Goal: Information Seeking & Learning: Find specific fact

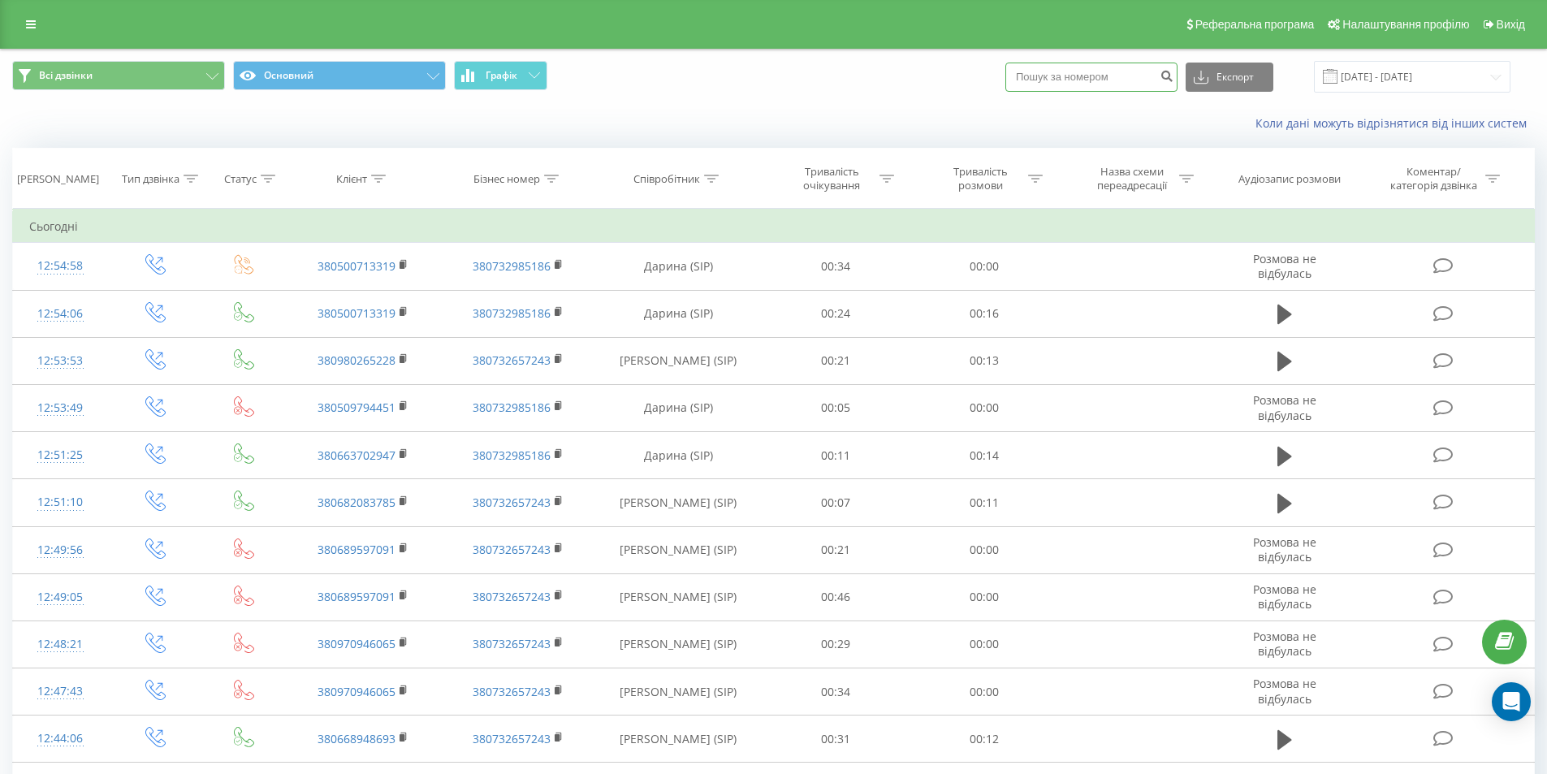
click at [1110, 83] on input at bounding box center [1091, 77] width 172 height 29
paste input "0689467022"
type input "0689467022"
click at [1177, 80] on button "submit" at bounding box center [1166, 77] width 22 height 29
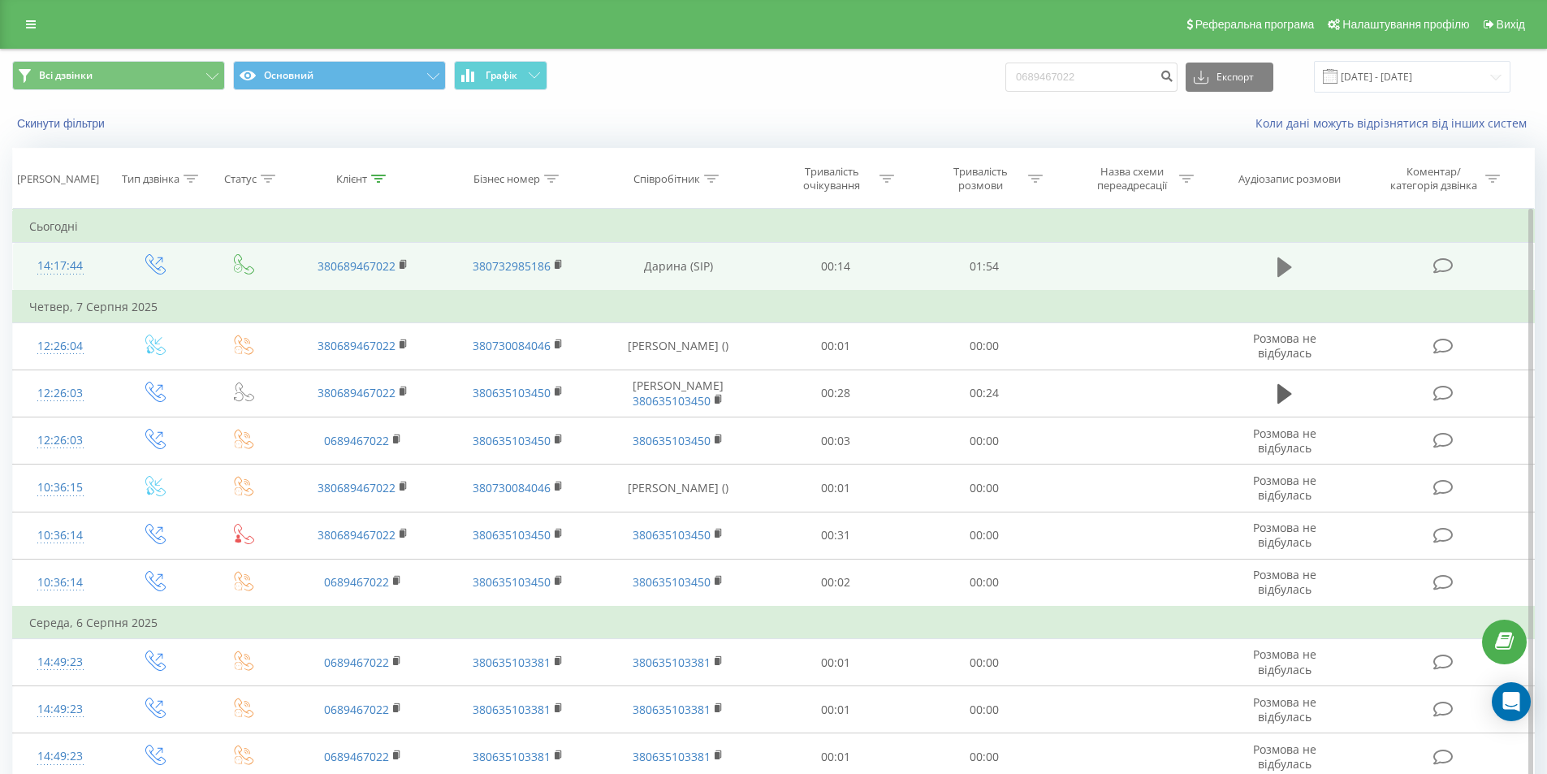
click at [1285, 273] on icon at bounding box center [1284, 267] width 15 height 23
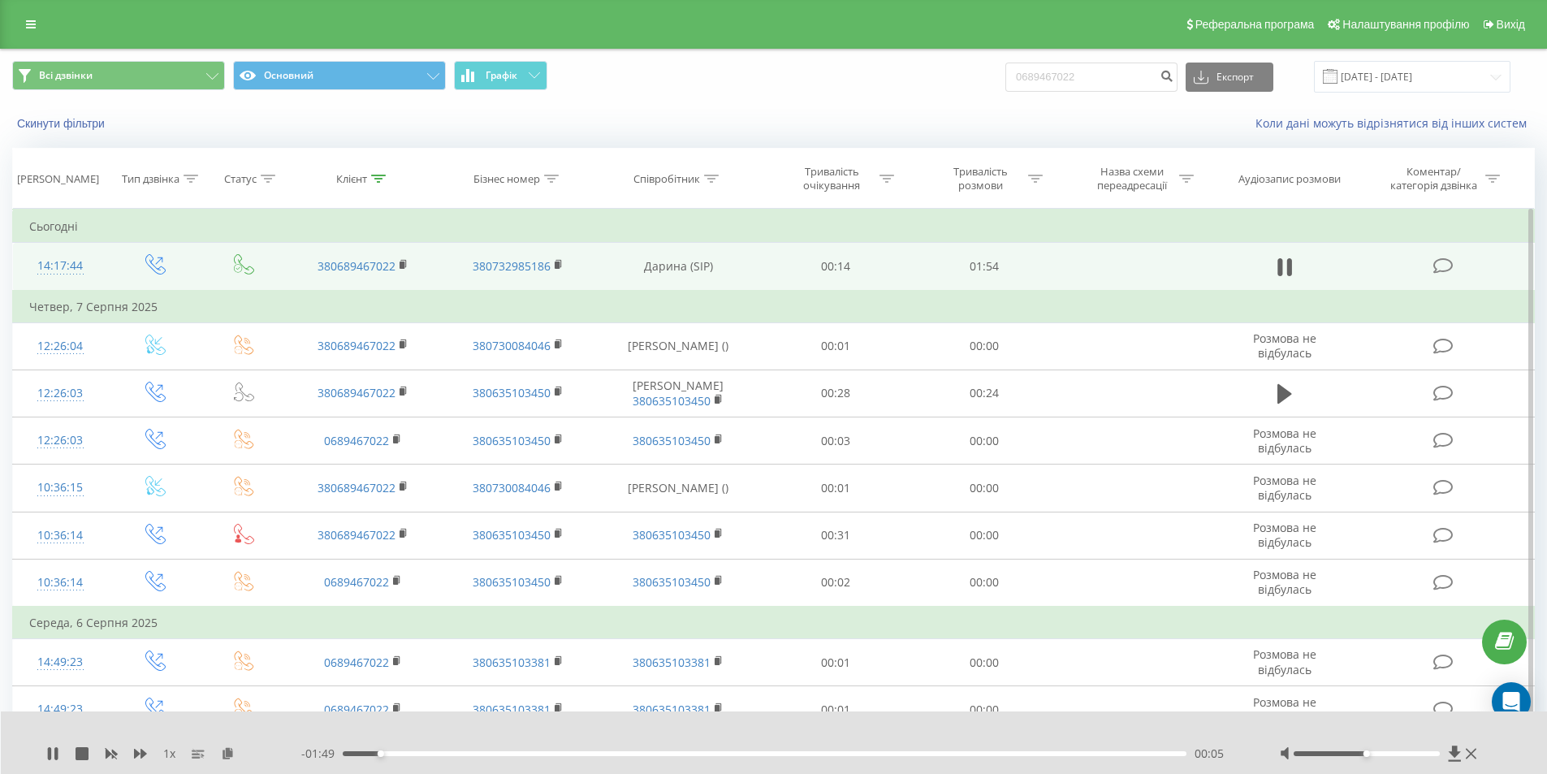
click at [1447, 746] on div at bounding box center [1380, 753] width 201 height 16
click at [1451, 746] on icon at bounding box center [1455, 753] width 14 height 16
click at [47, 757] on icon at bounding box center [52, 753] width 13 height 13
drag, startPoint x: 1134, startPoint y: 78, endPoint x: 1030, endPoint y: 76, distance: 103.9
click at [1030, 76] on input "0689467022" at bounding box center [1091, 77] width 172 height 29
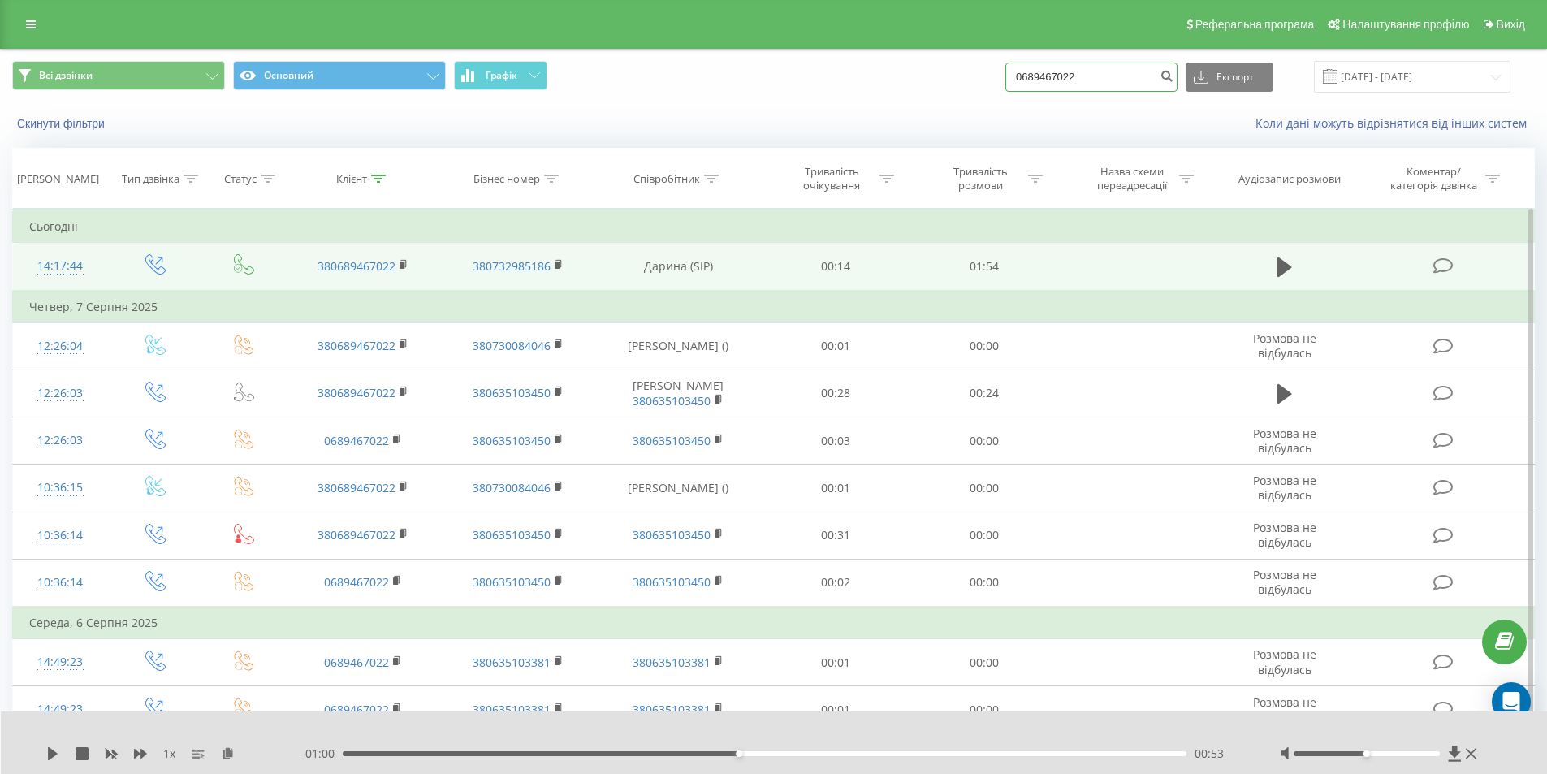
paste input "972925139"
type input "0972925139"
click at [1174, 81] on button "submit" at bounding box center [1166, 77] width 22 height 29
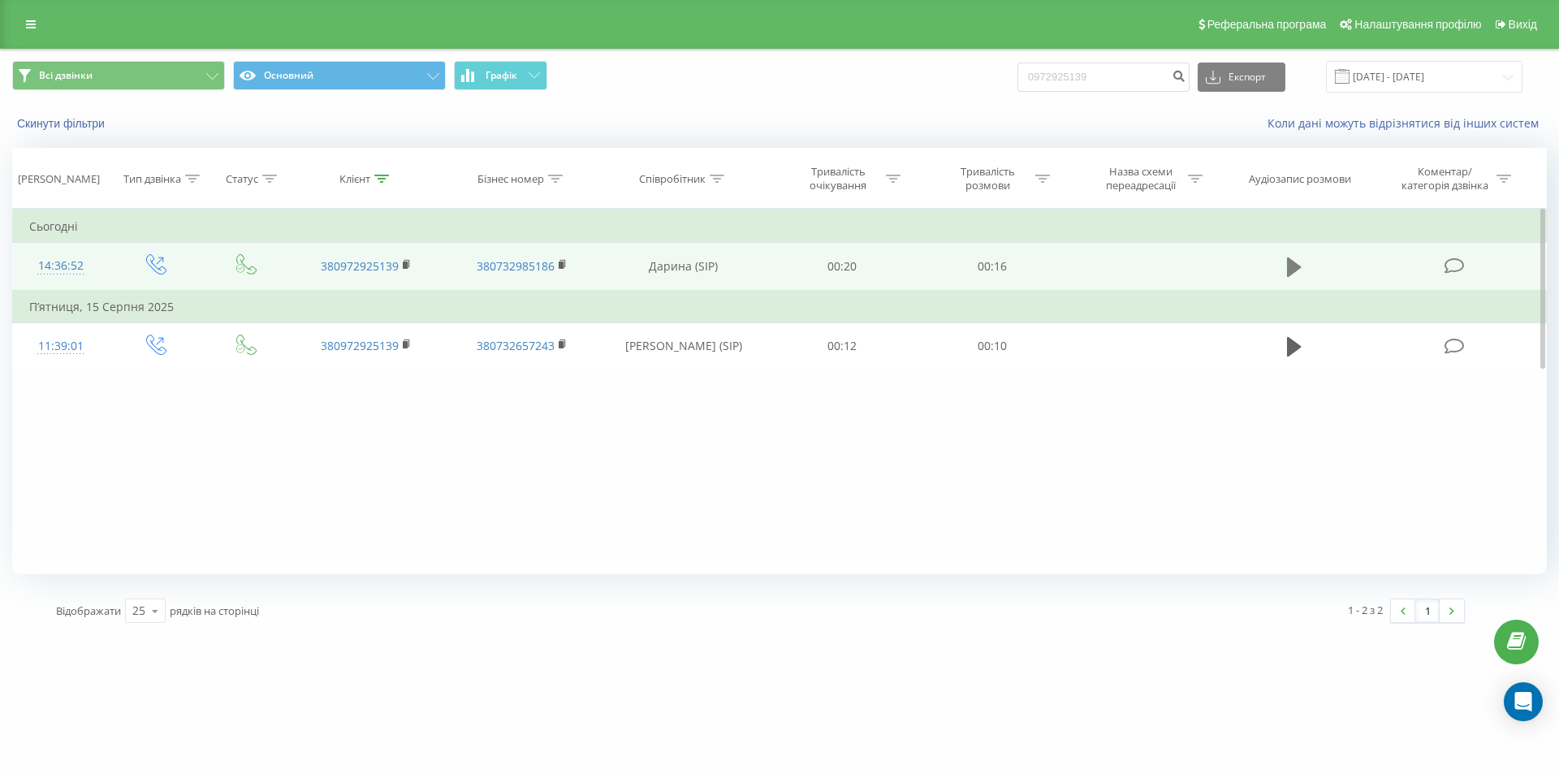
click at [1296, 263] on icon at bounding box center [1294, 266] width 15 height 19
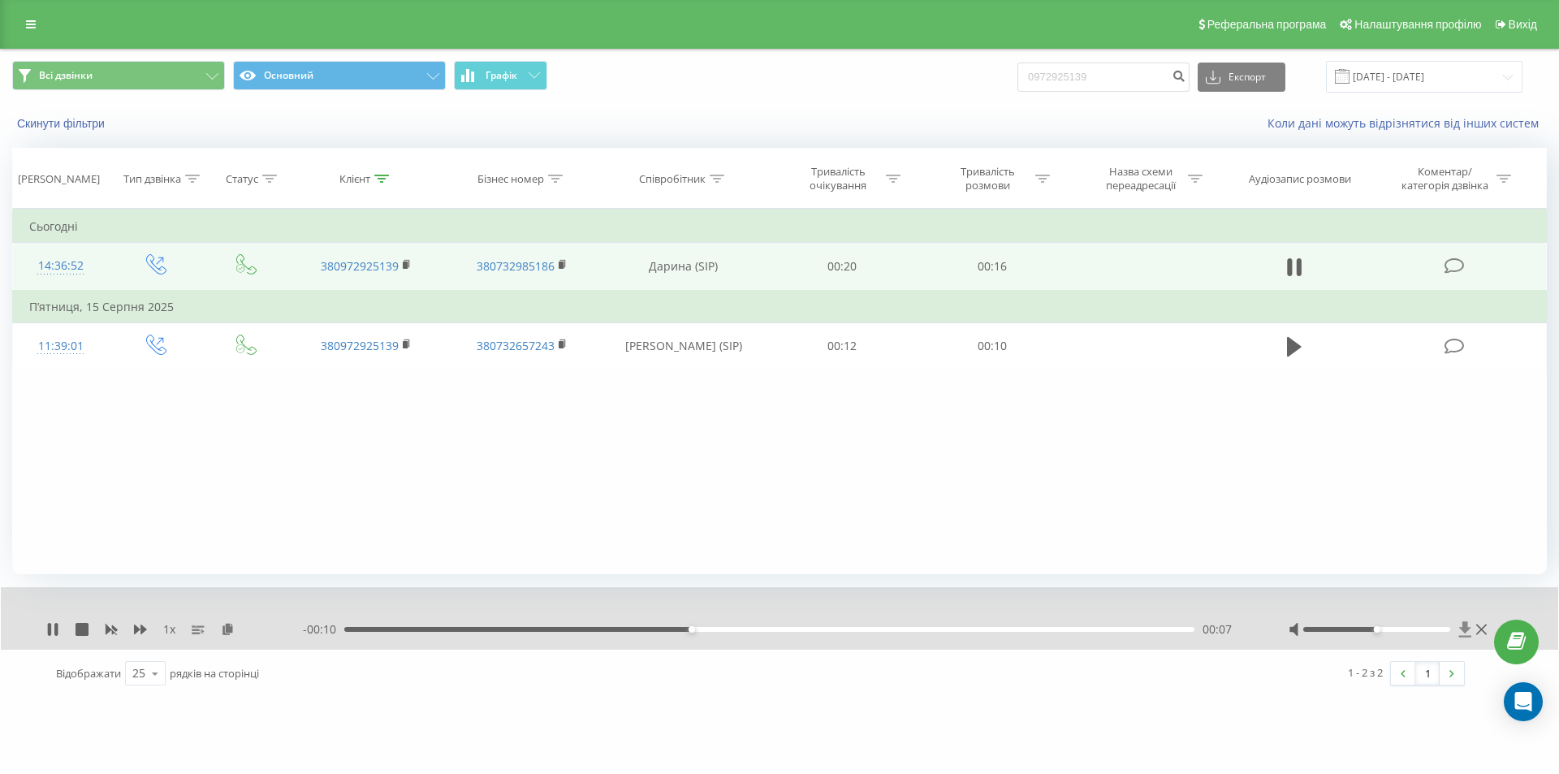
click at [1465, 631] on icon at bounding box center [1465, 628] width 12 height 15
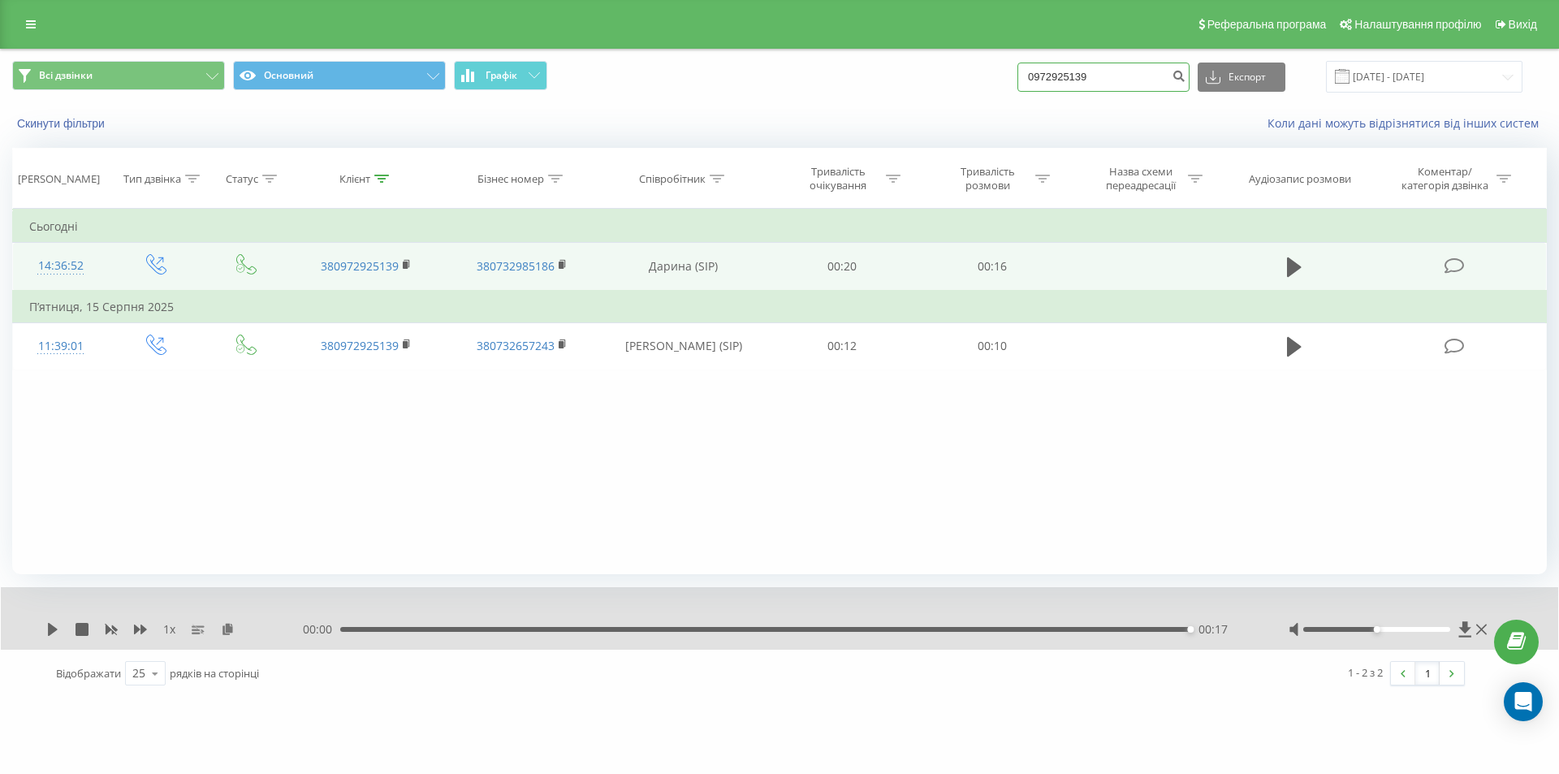
drag, startPoint x: 1130, startPoint y: 81, endPoint x: 1041, endPoint y: 73, distance: 89.7
click at [1041, 73] on input "0972925139" at bounding box center [1103, 77] width 172 height 29
paste input "684739340"
type input "0684739340"
click at [1186, 78] on icon "submit" at bounding box center [1179, 74] width 14 height 10
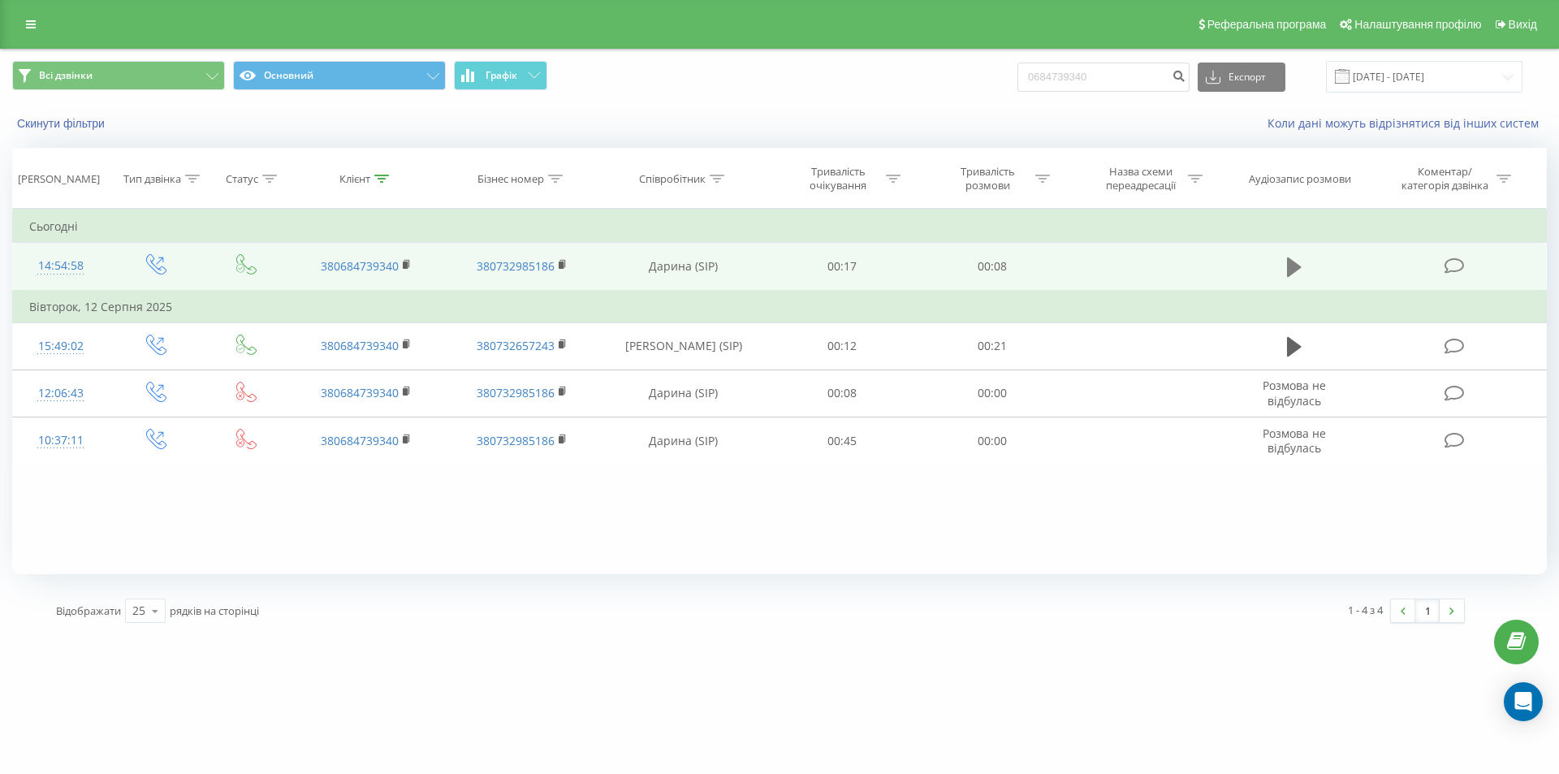
click at [1289, 263] on icon at bounding box center [1294, 266] width 15 height 19
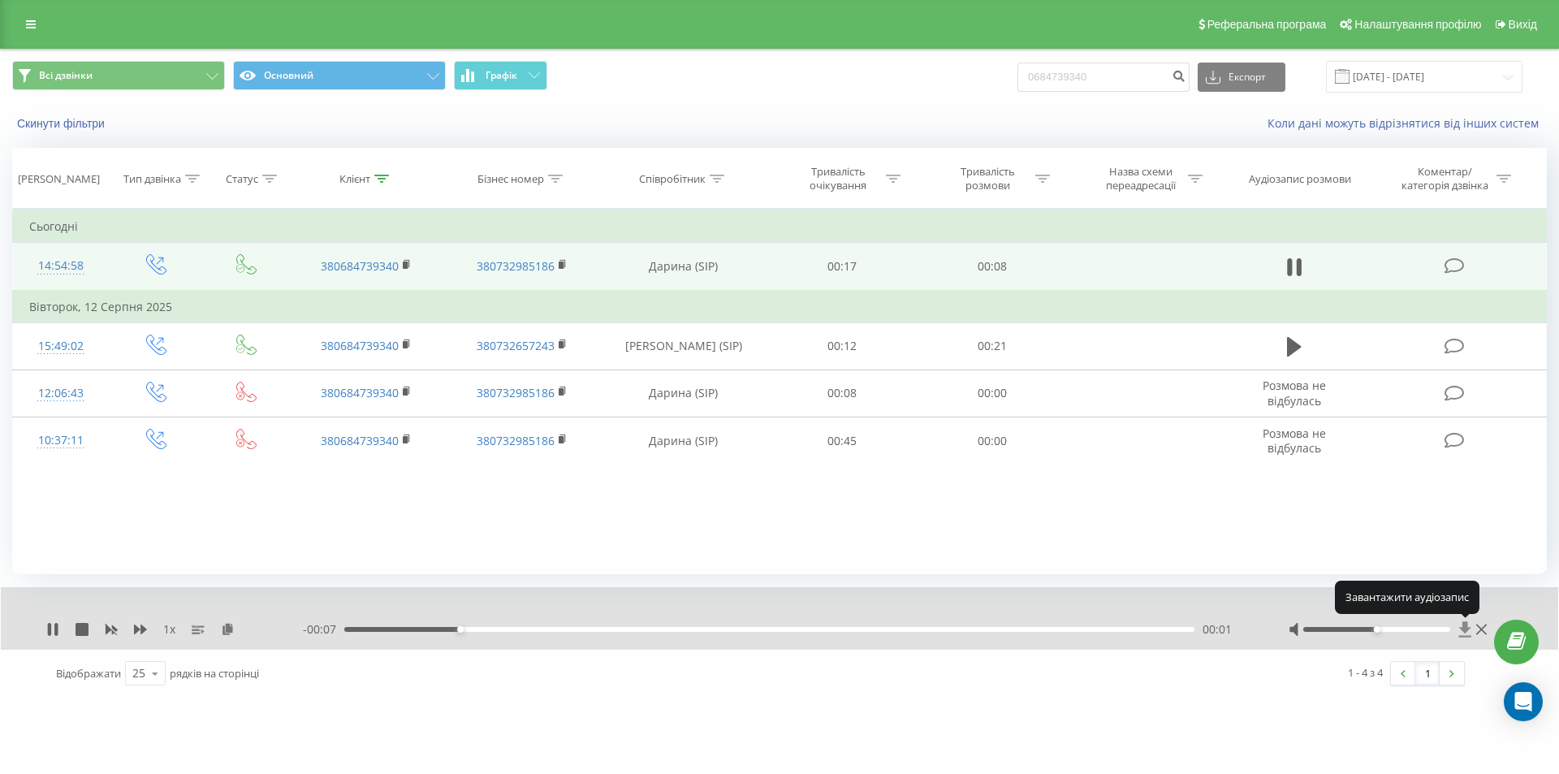
click at [1469, 627] on icon at bounding box center [1465, 629] width 14 height 16
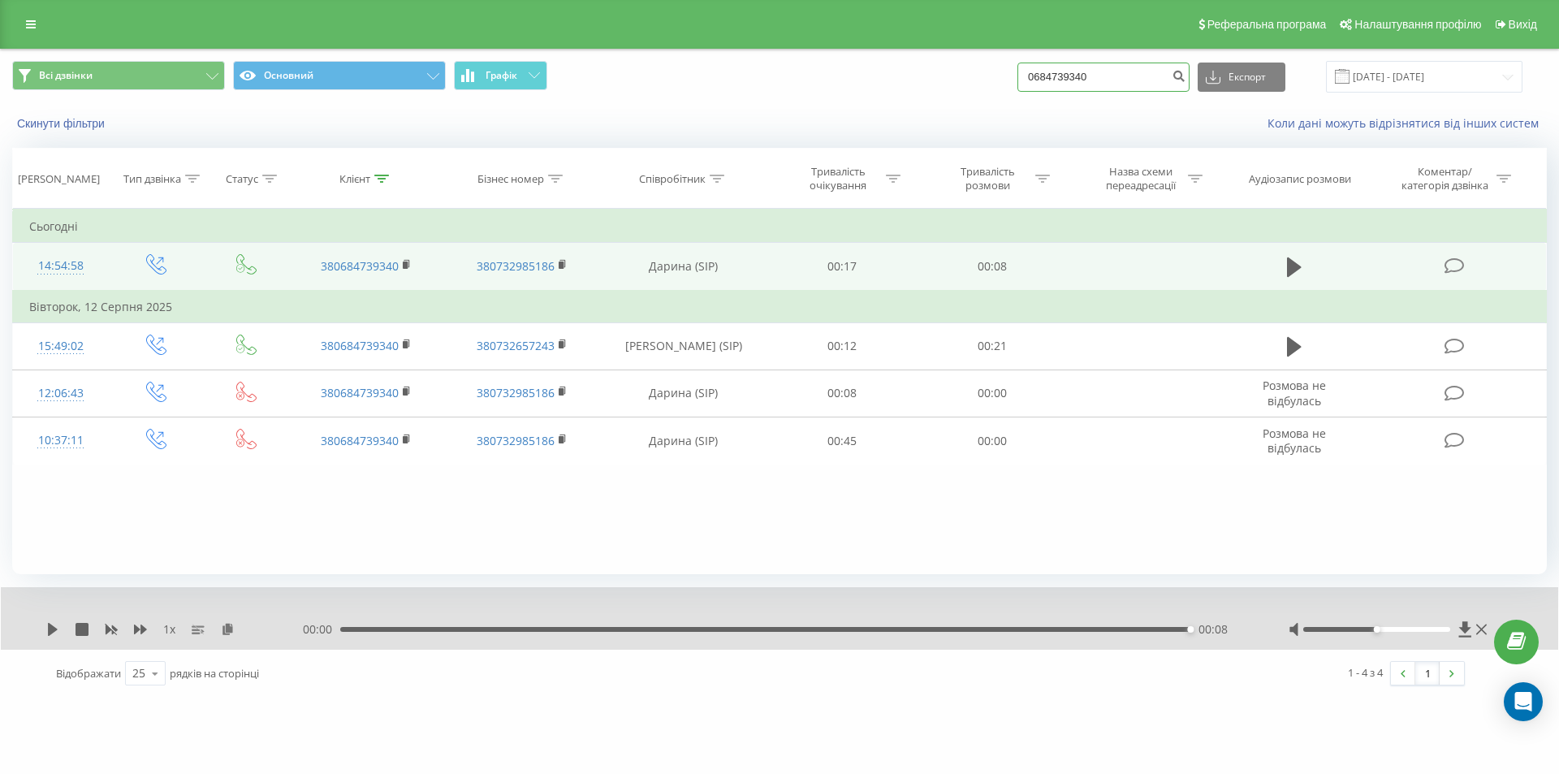
drag, startPoint x: 1141, startPoint y: 79, endPoint x: 1034, endPoint y: 67, distance: 107.8
click at [1034, 67] on input "0684739340" at bounding box center [1103, 77] width 172 height 29
paste input "977983821"
type input "0977983821"
click at [1186, 79] on icon "submit" at bounding box center [1179, 74] width 14 height 10
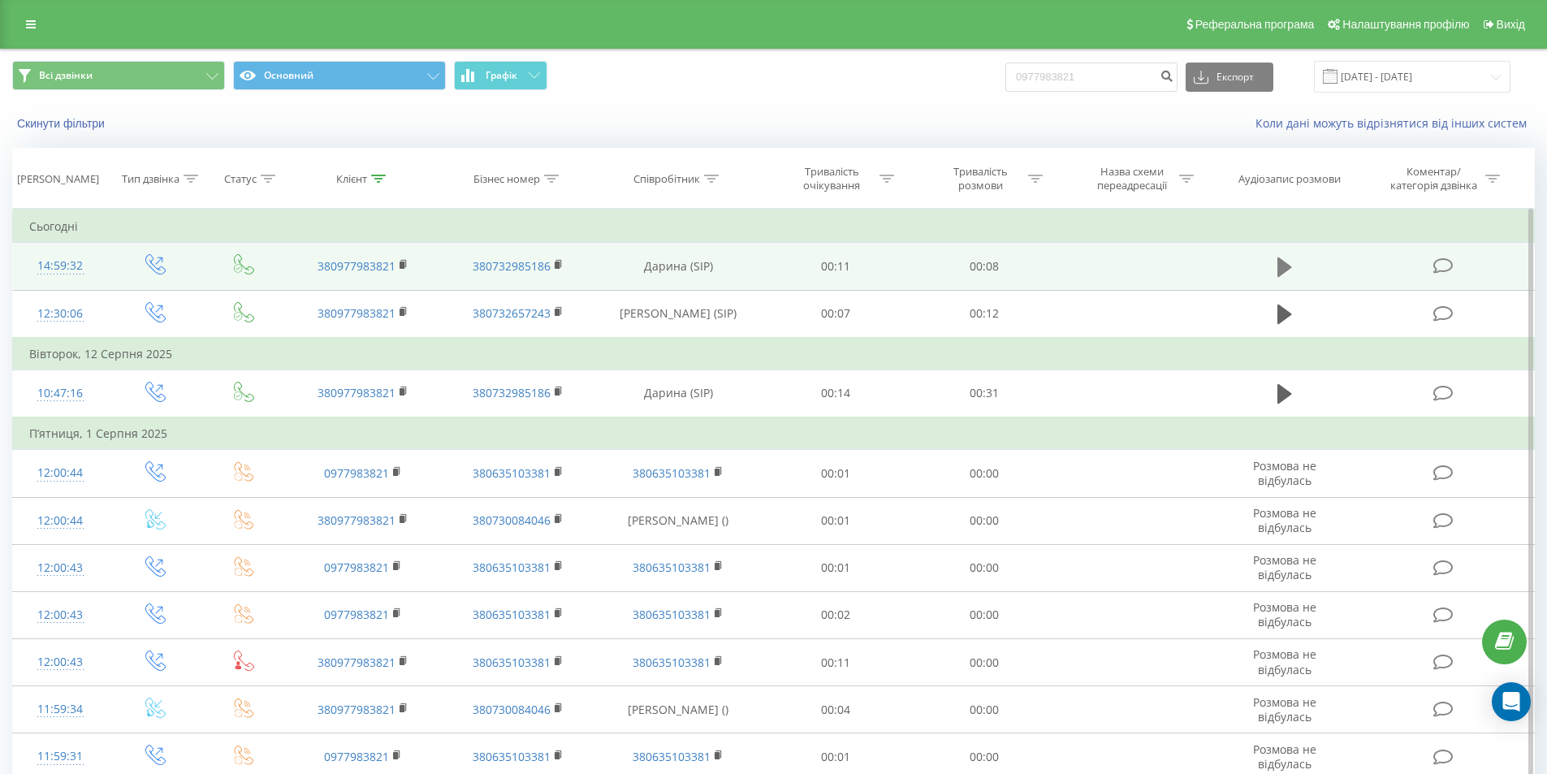
click at [1285, 261] on icon at bounding box center [1284, 267] width 15 height 23
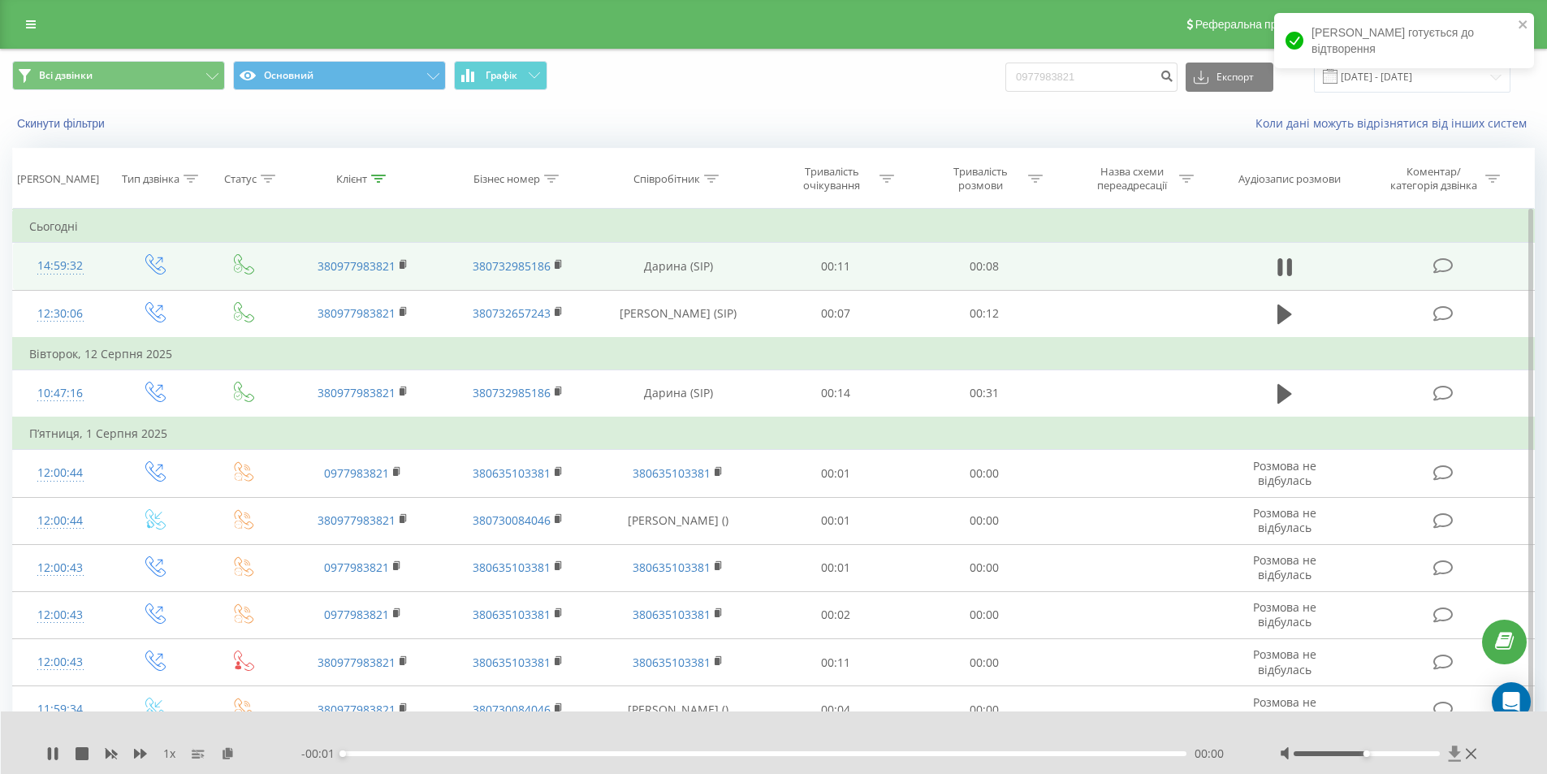
click at [1452, 754] on icon at bounding box center [1455, 752] width 12 height 15
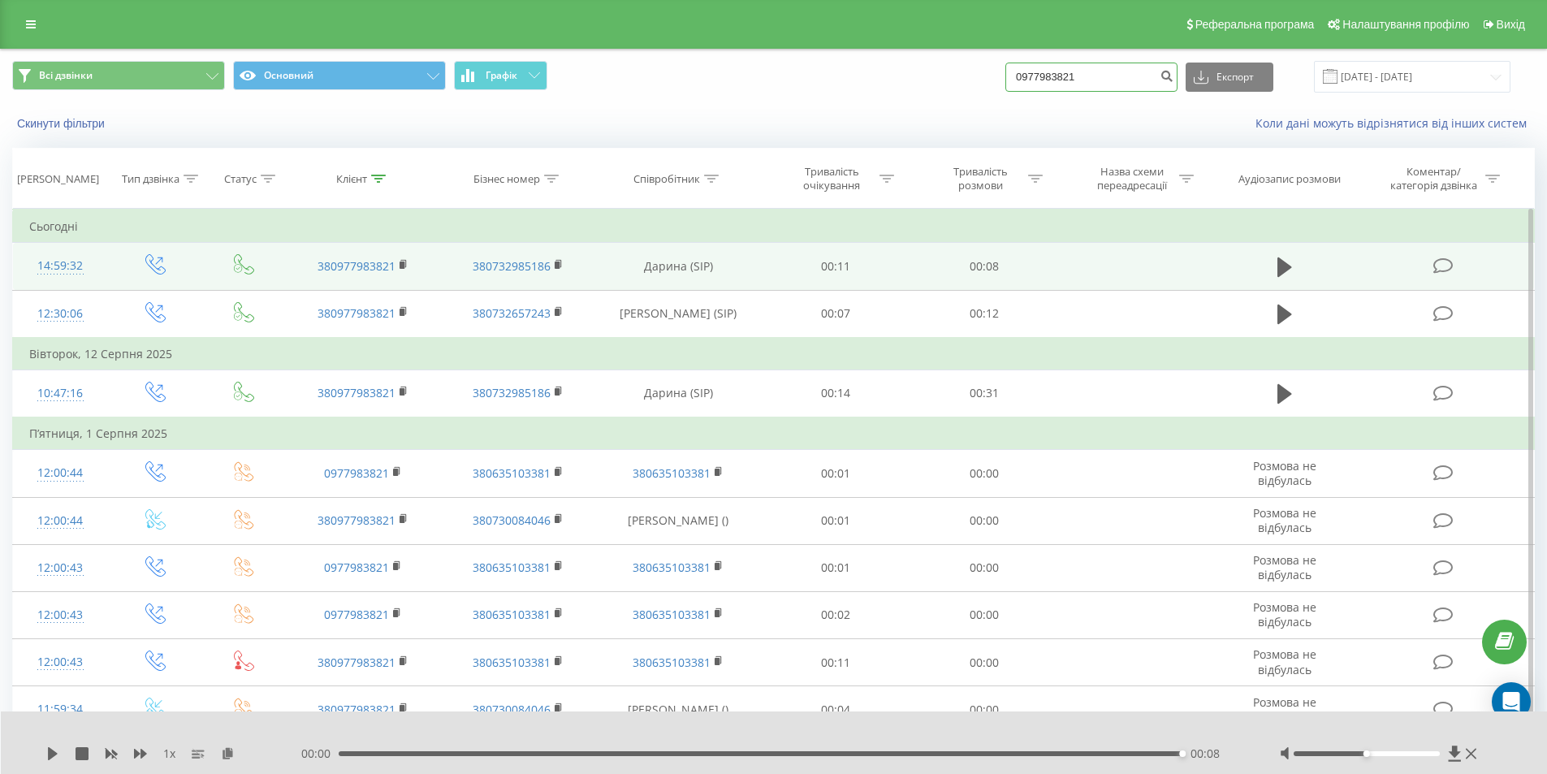
drag, startPoint x: 1096, startPoint y: 67, endPoint x: 1015, endPoint y: 68, distance: 81.2
click at [1015, 68] on div "Всі дзвінки Основний Графік 0977983821 Експорт .csv .xls .xlsx 22.05.2025 - 22.…" at bounding box center [773, 77] width 1523 height 32
paste input "174098"
type input "0977174098"
click at [1173, 71] on icon "submit" at bounding box center [1167, 74] width 14 height 10
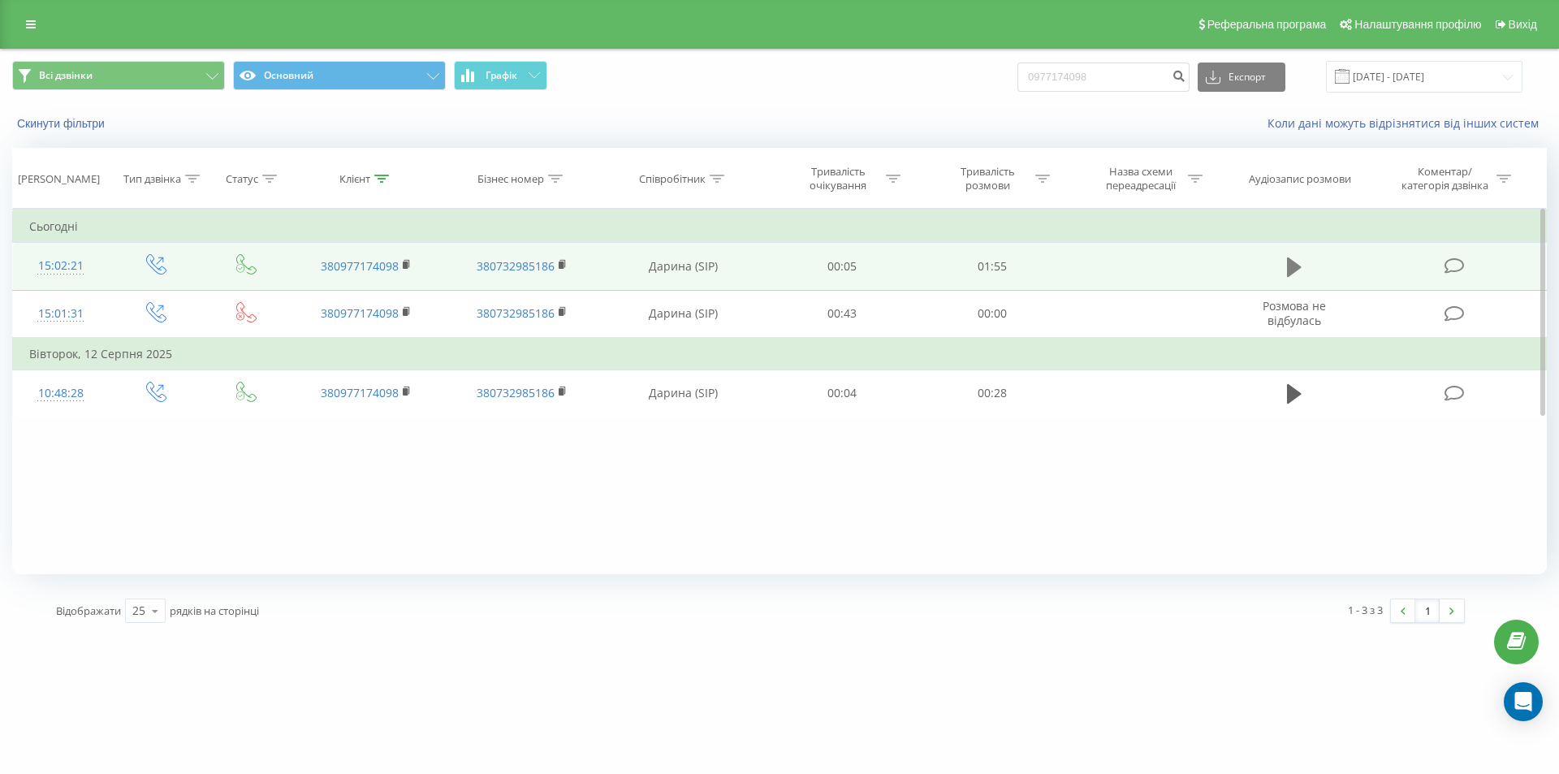
click at [1287, 269] on icon at bounding box center [1294, 267] width 15 height 23
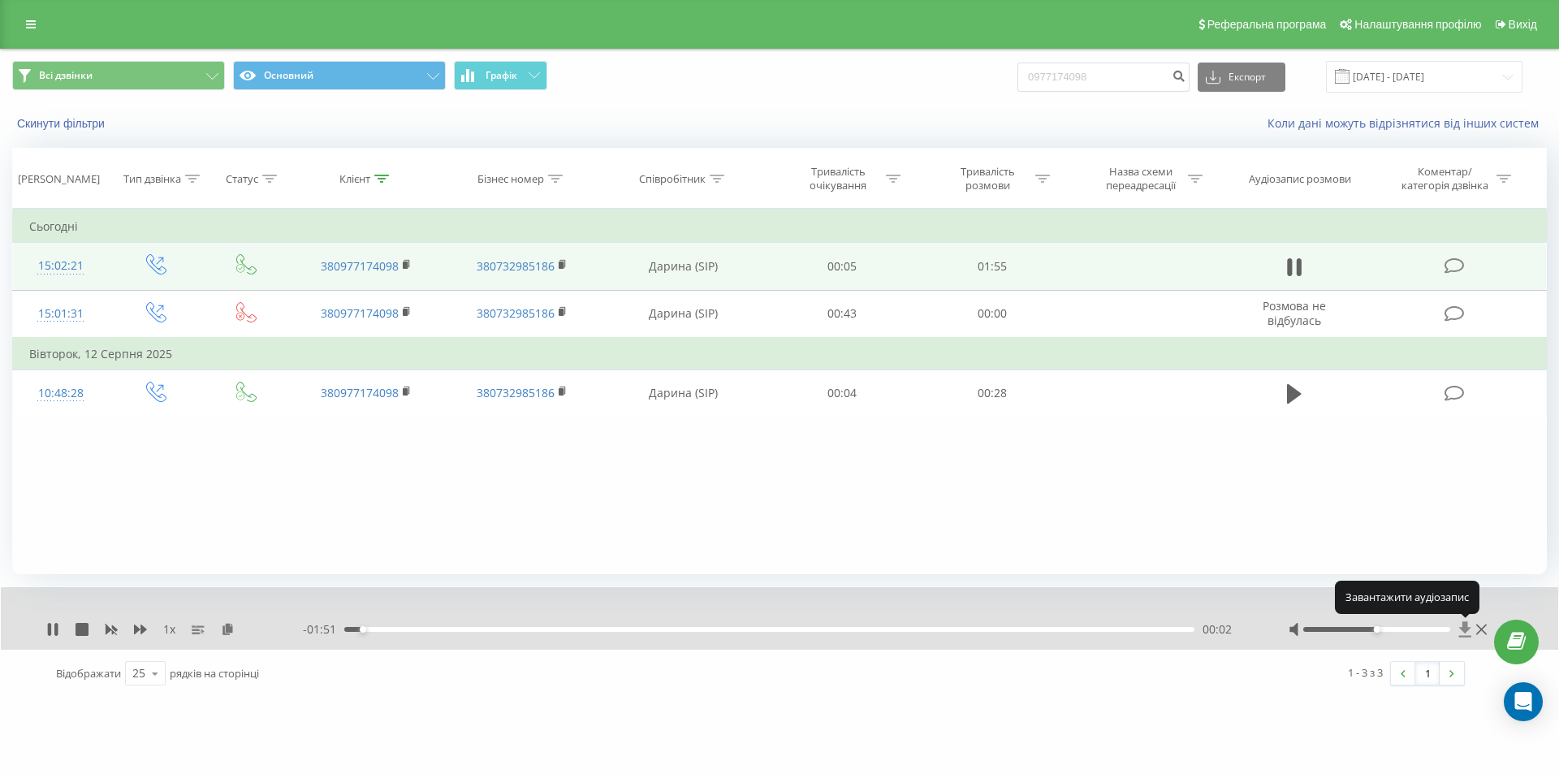
click at [1463, 624] on icon at bounding box center [1465, 628] width 12 height 15
click at [1464, 633] on icon at bounding box center [1465, 628] width 12 height 15
click at [1463, 630] on icon at bounding box center [1465, 628] width 12 height 15
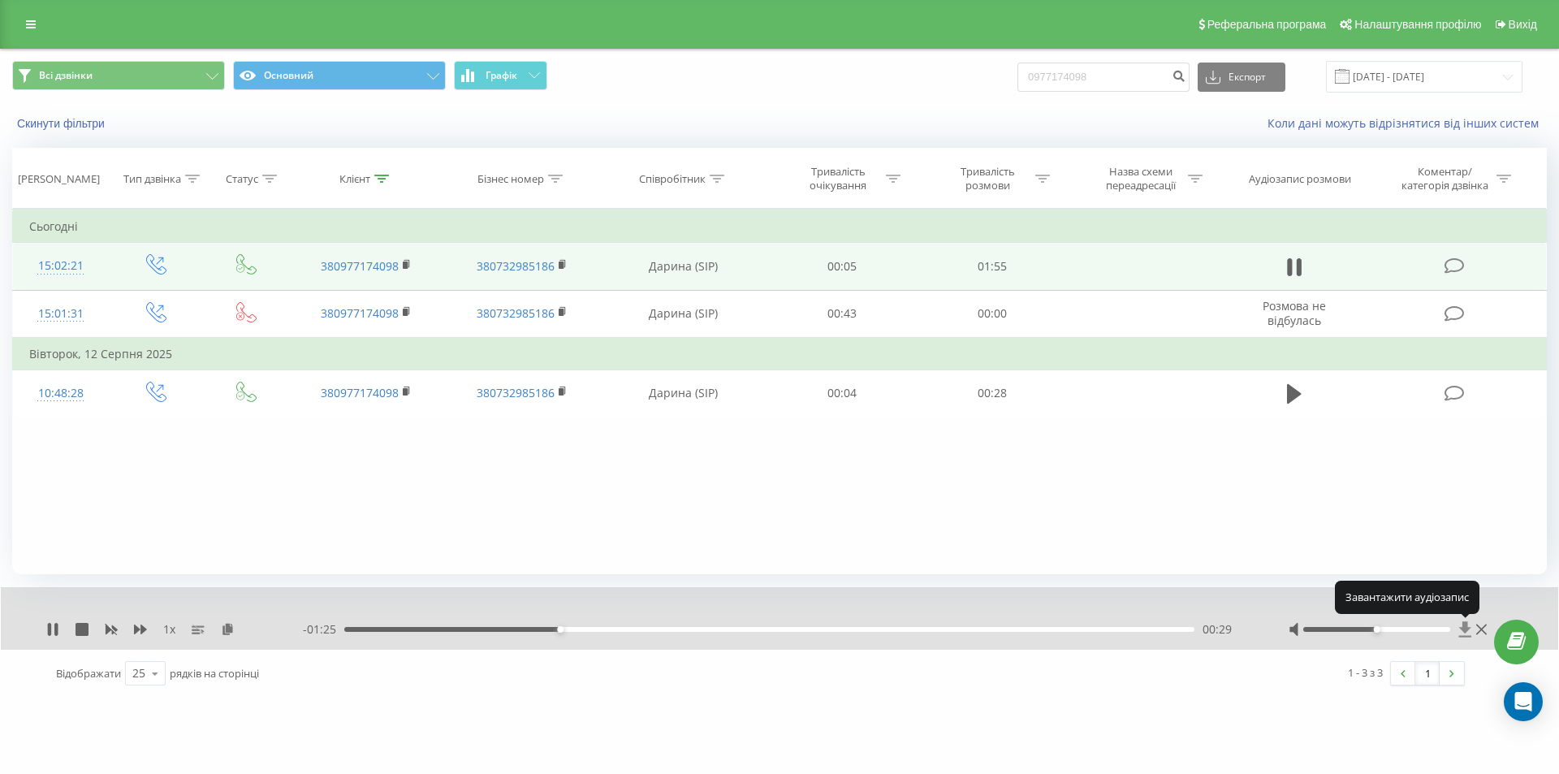
click at [1463, 630] on icon at bounding box center [1465, 628] width 12 height 15
click at [1466, 629] on icon at bounding box center [1465, 628] width 12 height 15
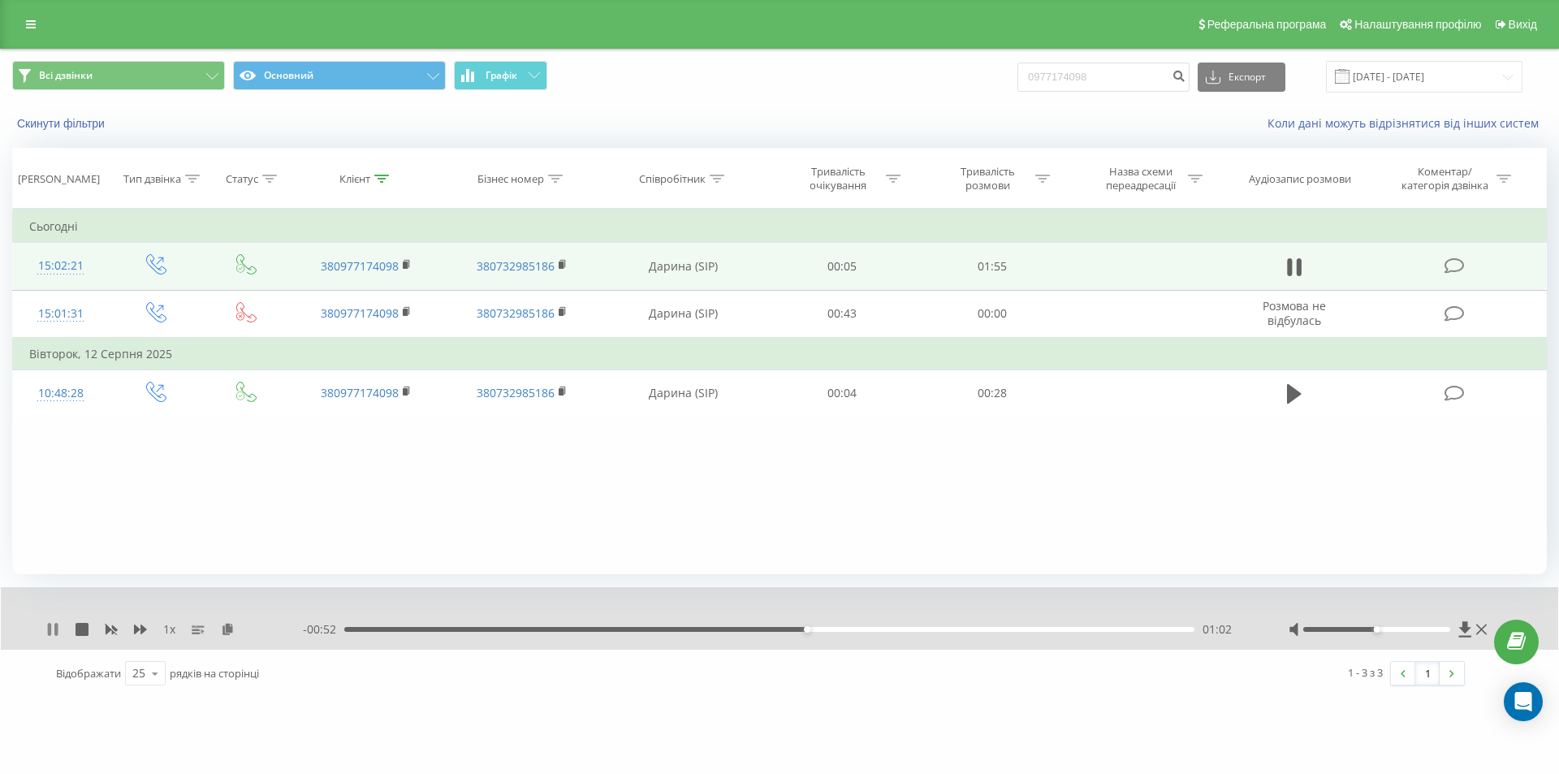
click at [51, 628] on icon at bounding box center [49, 629] width 3 height 13
drag, startPoint x: 1108, startPoint y: 76, endPoint x: 1011, endPoint y: 73, distance: 97.5
click at [1011, 73] on div "Всі дзвінки Основний Графік 0977174098 Експорт .csv .xls .xlsx 22.05.2025 - 22.…" at bounding box center [779, 77] width 1535 height 32
paste input "81012499"
type input "0981012499"
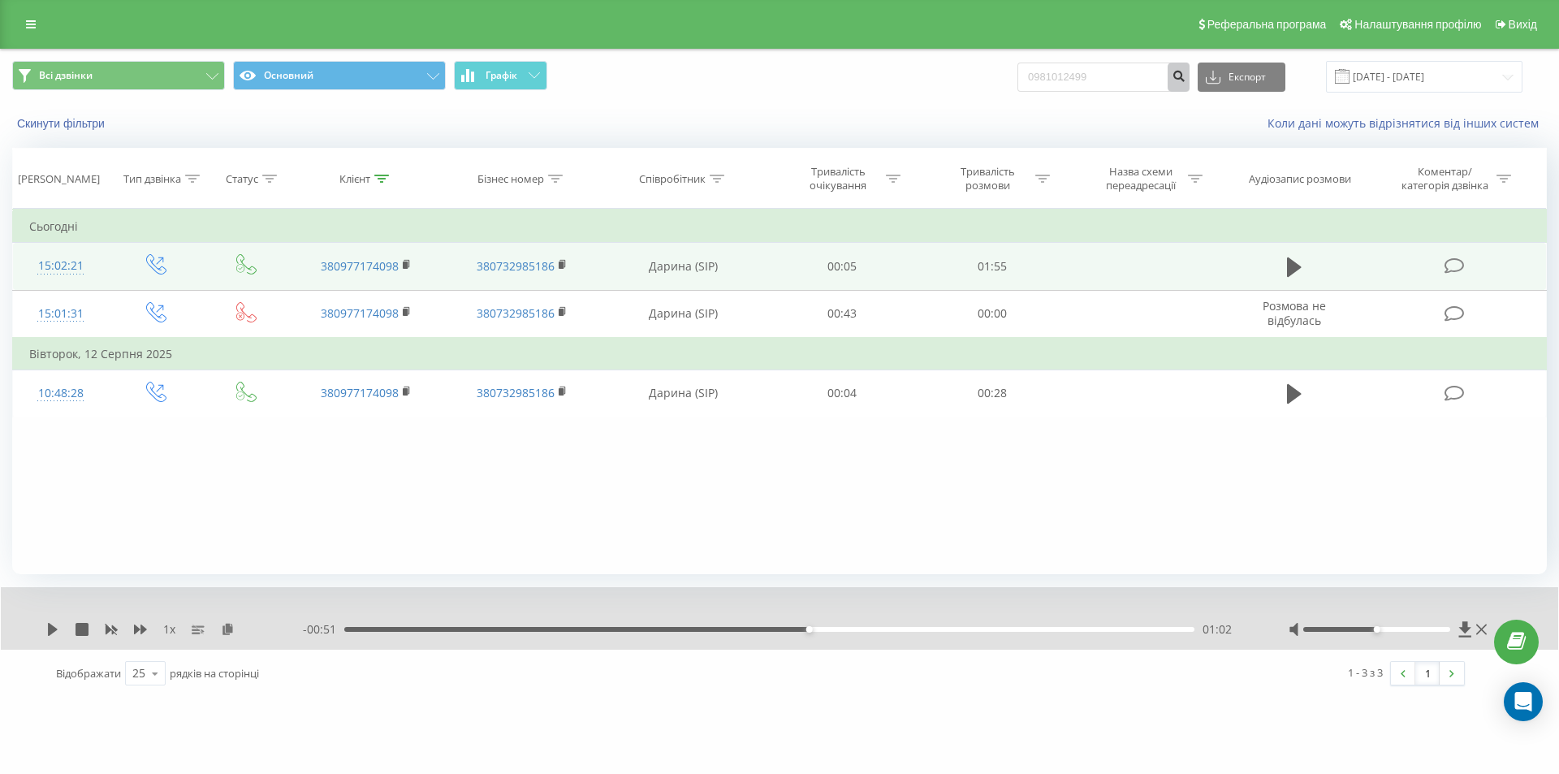
click at [1186, 79] on icon "submit" at bounding box center [1179, 74] width 14 height 10
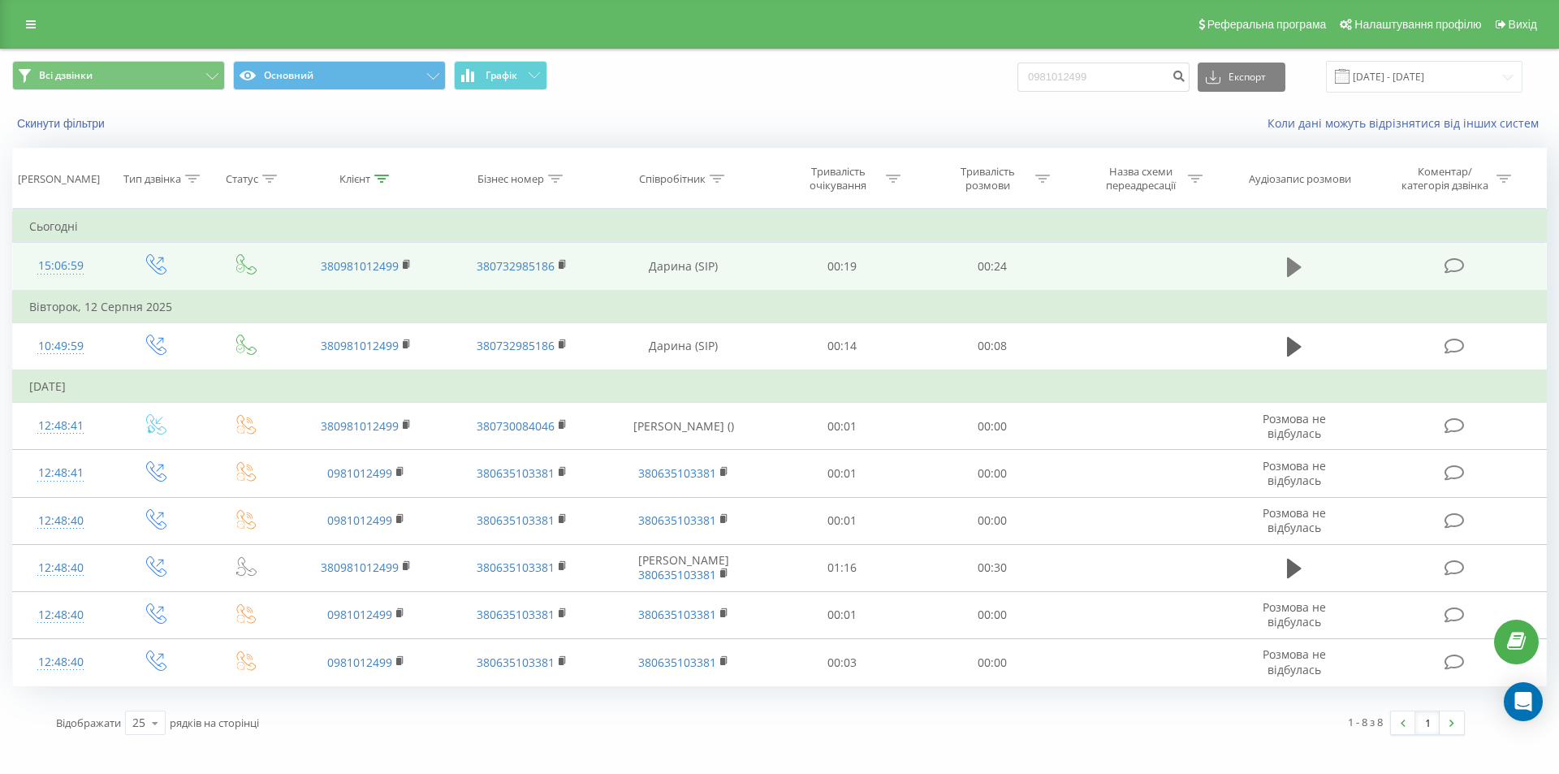
click at [1299, 266] on icon at bounding box center [1294, 266] width 15 height 19
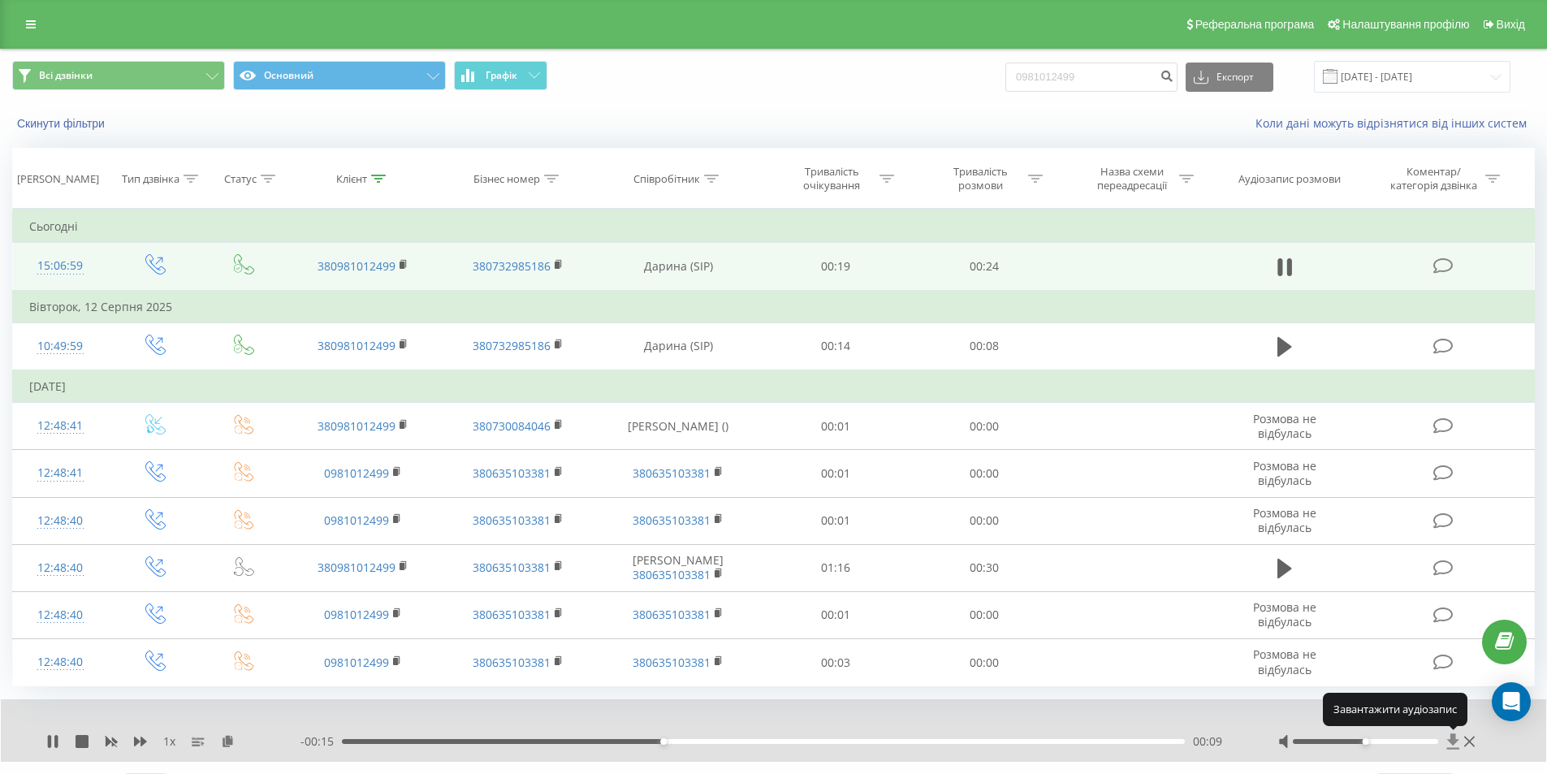
click at [1453, 741] on icon at bounding box center [1453, 741] width 12 height 15
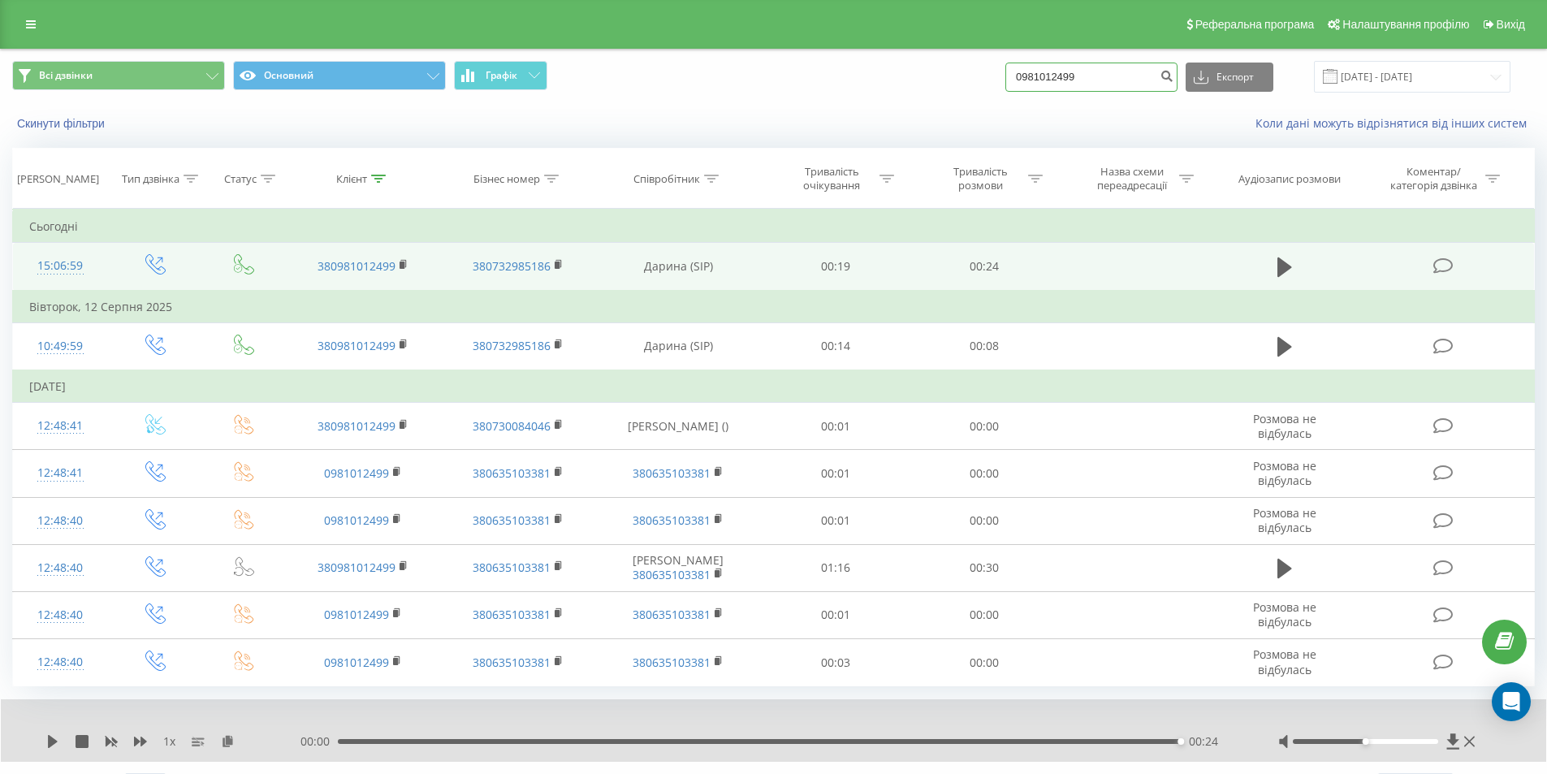
drag, startPoint x: 1093, startPoint y: 79, endPoint x: 1005, endPoint y: 72, distance: 87.9
click at [1005, 72] on div "Всі дзвінки Основний Графік 0981012499 Експорт .csv .xls .xlsx [DATE] - [DATE]" at bounding box center [773, 77] width 1523 height 32
paste input "64392553"
type input "0964392553"
click at [1173, 74] on icon "submit" at bounding box center [1167, 74] width 14 height 10
